Goal: Communication & Community: Answer question/provide support

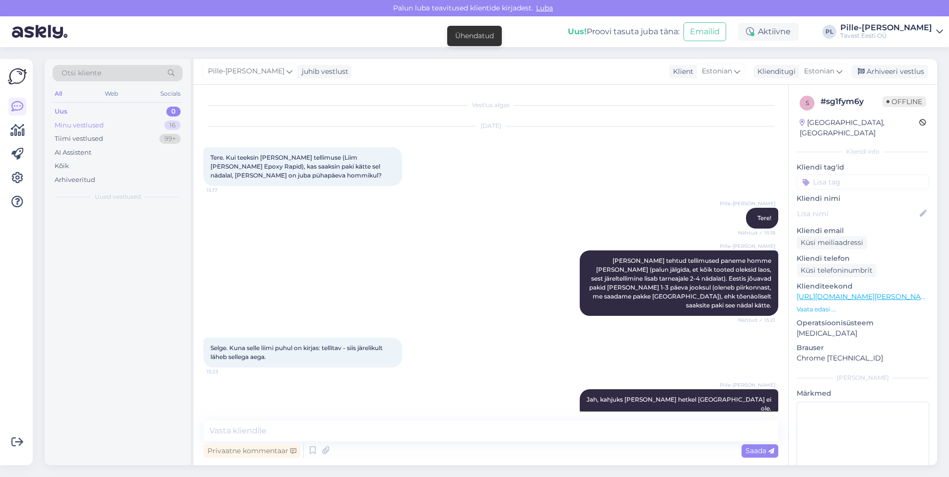
scroll to position [95, 0]
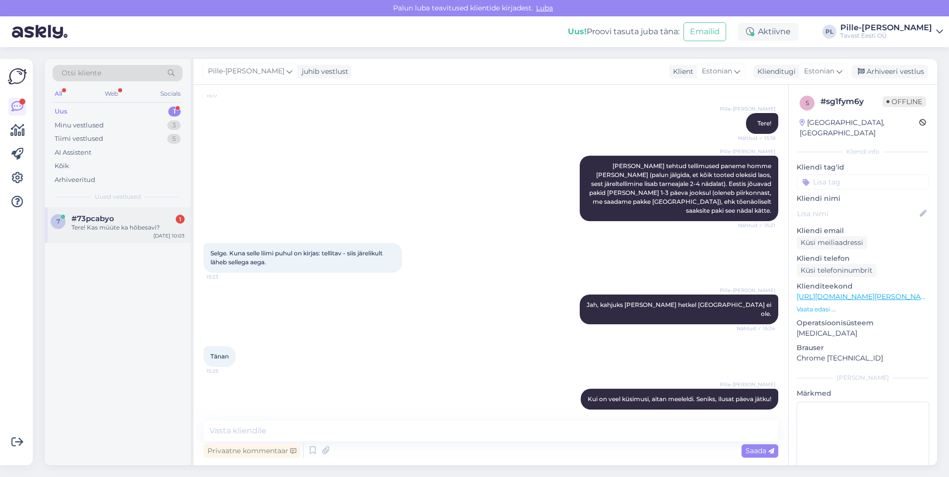
click at [164, 216] on div "#73pcabyo 1" at bounding box center [127, 218] width 113 height 9
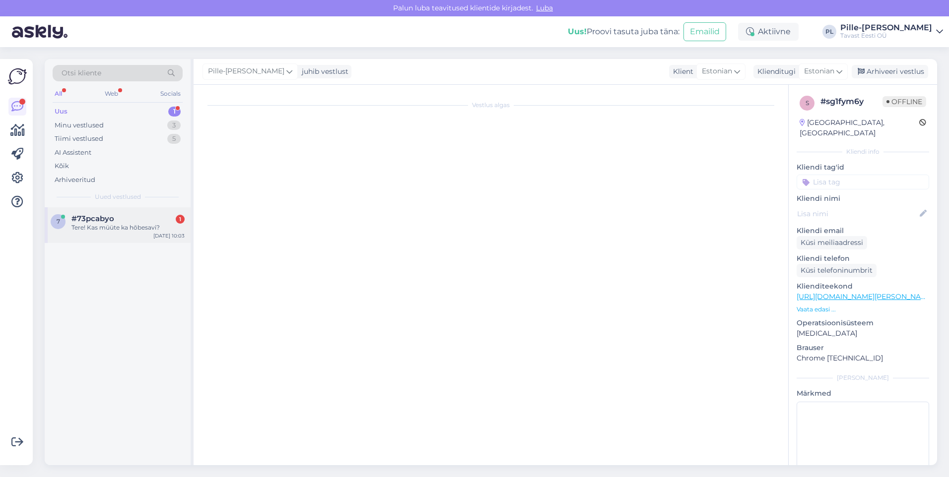
scroll to position [0, 0]
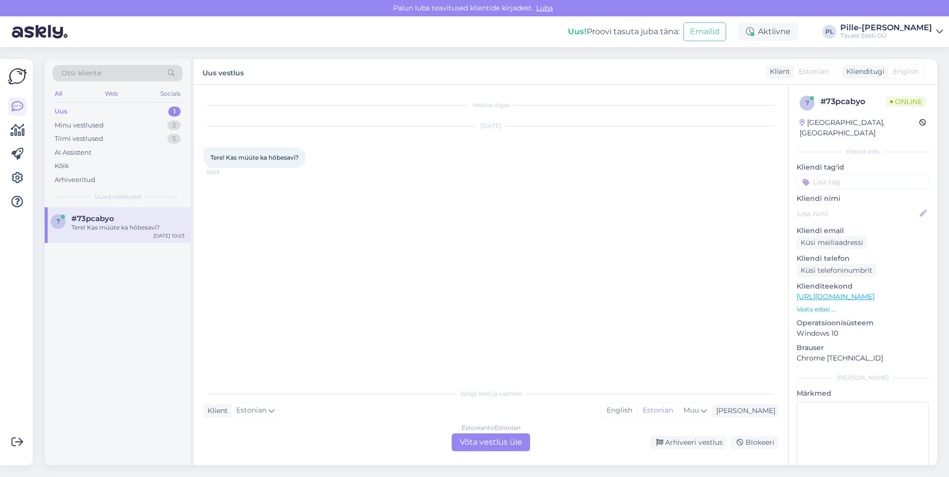
click at [509, 448] on div "Estonian to Estonian Võta vestlus üle" at bounding box center [491, 443] width 78 height 18
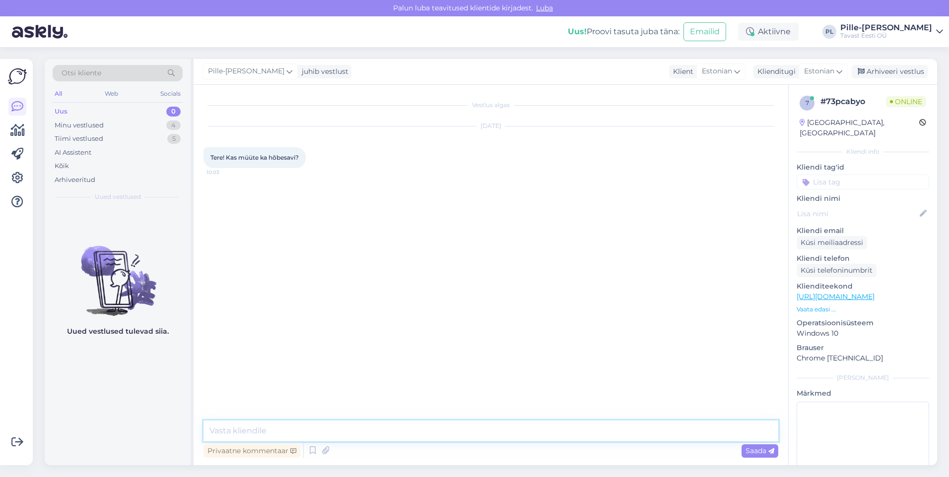
click at [492, 439] on textarea at bounding box center [490, 431] width 575 height 21
type textarea "Tere!"
click at [368, 428] on textarea "Ei, hetkel ei müü, kuid meil on plaanides see tootevalikusse lisada." at bounding box center [490, 431] width 575 height 21
click at [400, 429] on textarea "Ei, hetkel ei müü, kuid meil on plaanides see tootevalikusse lisada." at bounding box center [490, 431] width 575 height 21
click at [431, 433] on textarea "Ei, hetkel ei müü, kuid meil on plaanides see tootevalikusse lisada." at bounding box center [490, 431] width 575 height 21
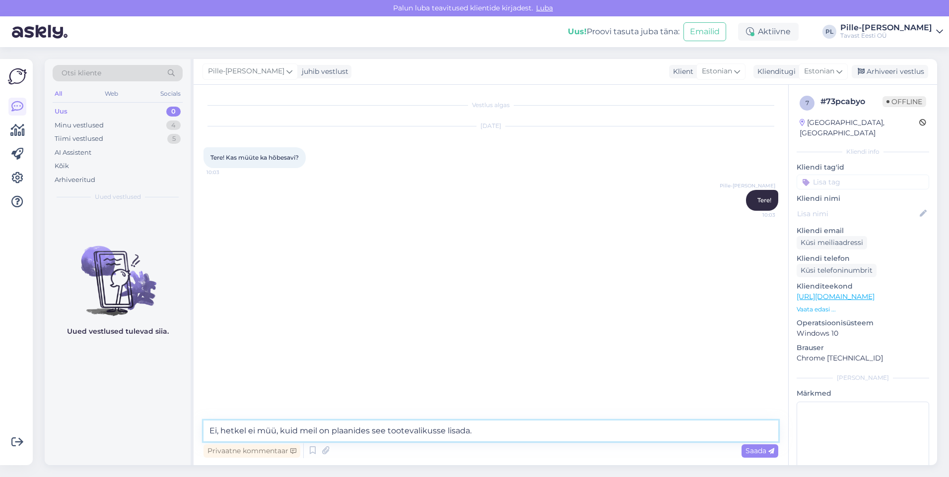
click at [444, 431] on textarea "Ei, hetkel ei müü, kuid meil on plaanides see tootevalikusse lisada." at bounding box center [490, 431] width 575 height 21
click at [382, 435] on textarea "Ei, hetkel ei müü, kuid meil on plaanides see tootevalikusse lisada." at bounding box center [490, 431] width 575 height 21
click at [388, 434] on textarea "Ei, hetkel ei müü, kuid meil on plaanides see tootevalikusse lisada." at bounding box center [490, 431] width 575 height 21
type textarea "Ei, hetkel ei müü, kuid meil on plaanides see peagi tootevalikusse lisada."
click at [750, 451] on span "Saada" at bounding box center [759, 451] width 29 height 9
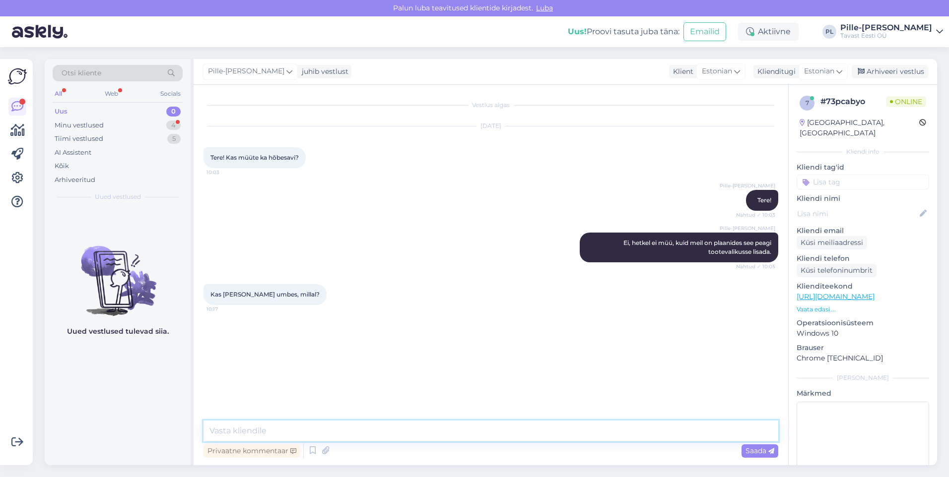
click at [391, 426] on textarea at bounding box center [490, 431] width 575 height 21
click at [216, 432] on textarea "Ei, hetkel pole me kindlat tarnijat veel leidnud." at bounding box center [490, 431] width 575 height 21
click at [483, 425] on textarea "Ei oska kahjuks öelda, hetkel pole me kindlat tarnijat veel leidnud." at bounding box center [490, 431] width 575 height 21
click at [479, 432] on textarea "Ei oska kahjuks öelda, hetkel pole me kindlat tarnijat veel leidnud." at bounding box center [490, 431] width 575 height 21
drag, startPoint x: 479, startPoint y: 432, endPoint x: 489, endPoint y: 435, distance: 10.4
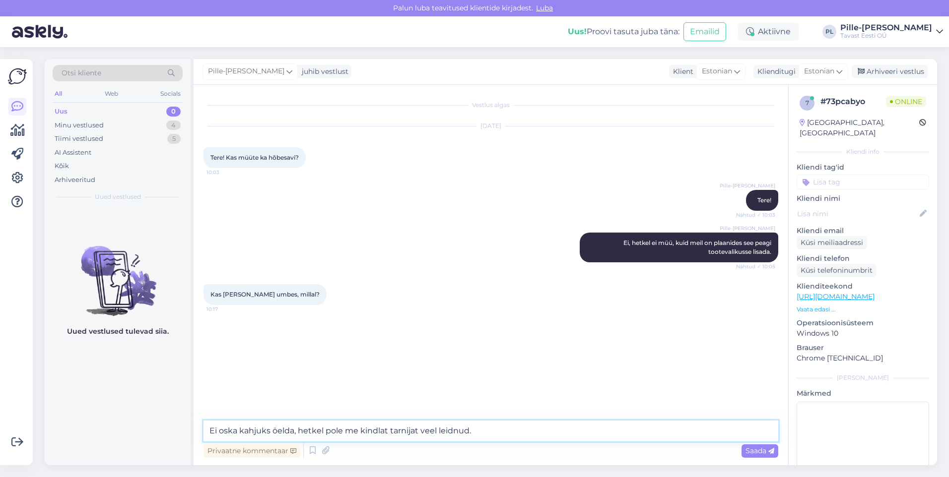
click at [489, 435] on textarea "Ei oska kahjuks öelda, hetkel pole me kindlat tarnijat veel leidnud." at bounding box center [490, 431] width 575 height 21
click at [495, 433] on textarea "Ei oska kahjuks öelda, hetkel pole me kindlat tarnijat veel leidnud." at bounding box center [490, 431] width 575 height 21
type textarea "Ei oska kahjuks öelda, hetkel pole me kindlat tarnijat veel leidnud."
click at [751, 448] on span "Saada" at bounding box center [759, 451] width 29 height 9
